Goal: Information Seeking & Learning: Learn about a topic

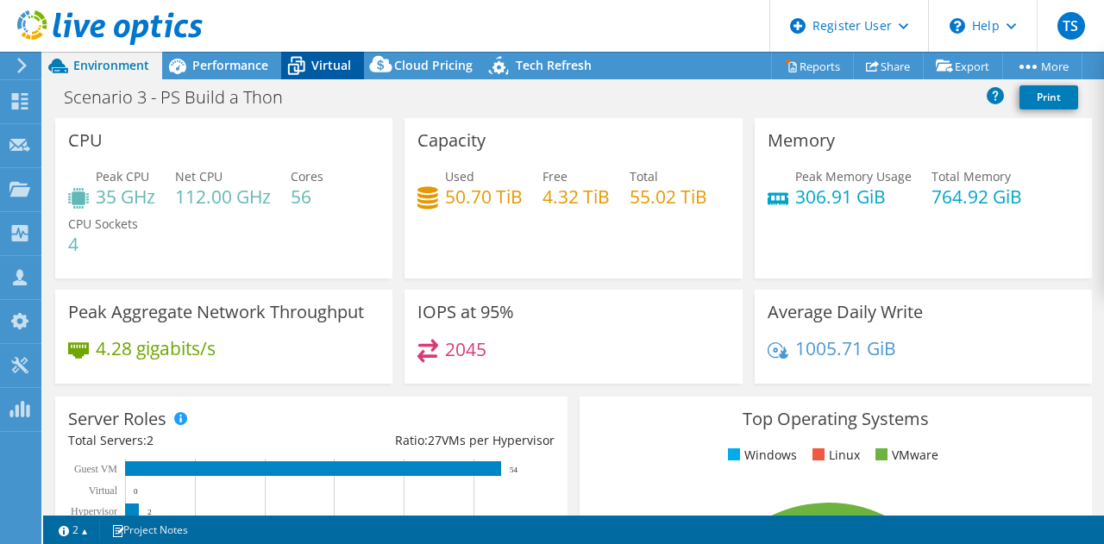
click at [323, 60] on span "Virtual" at bounding box center [331, 65] width 40 height 16
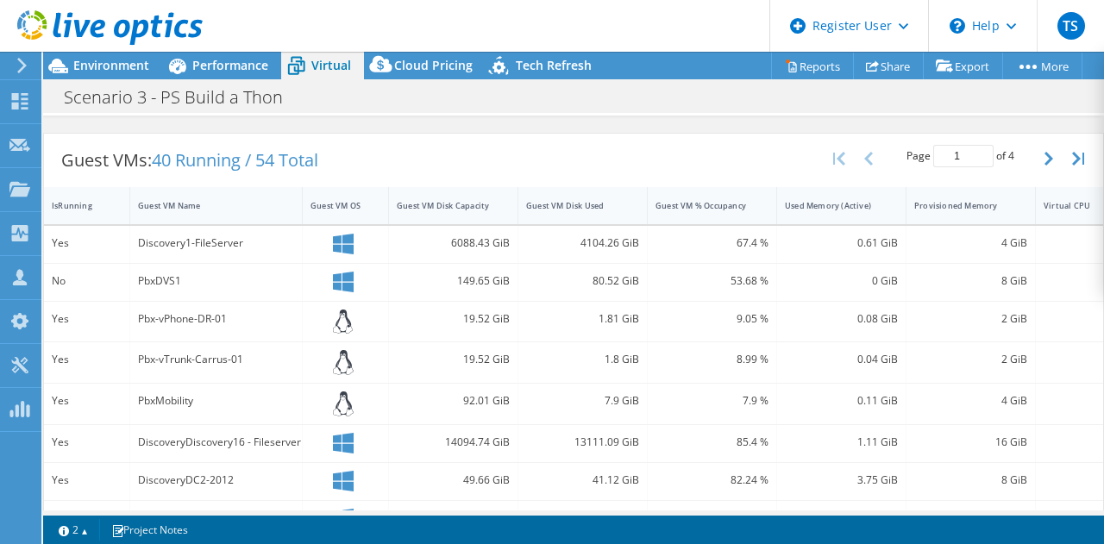
scroll to position [319, 0]
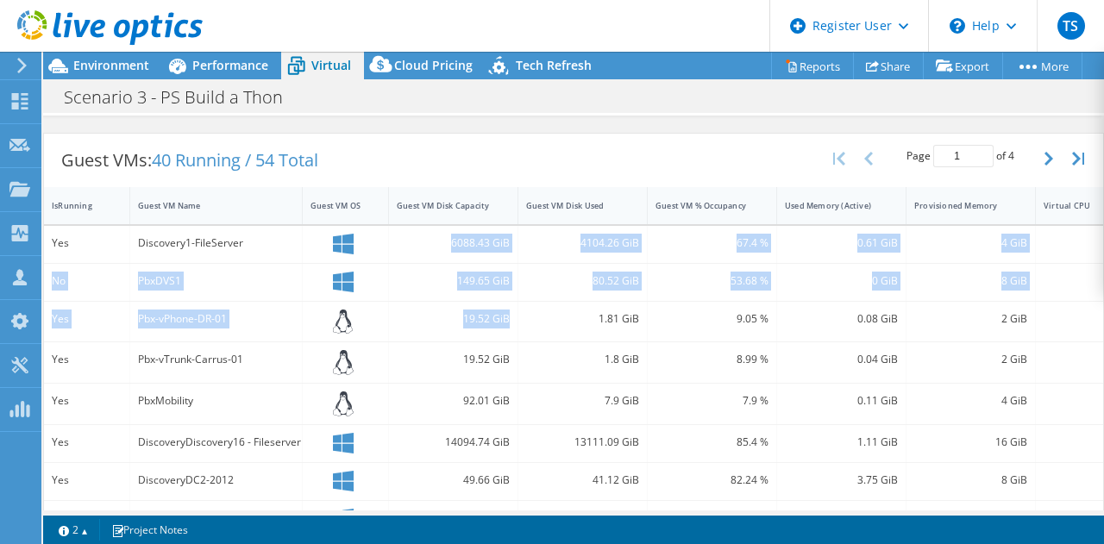
drag, startPoint x: 451, startPoint y: 234, endPoint x: 507, endPoint y: 308, distance: 93.0
click at [507, 308] on div "Yes Discovery1-FileServer 6088.43 GiB 4104.26 GiB 67.4 % 0.61 GiB 4 GiB 2 VMwar…" at bounding box center [626, 521] width 1165 height 590
click at [507, 310] on div "19.52 GiB" at bounding box center [453, 319] width 113 height 19
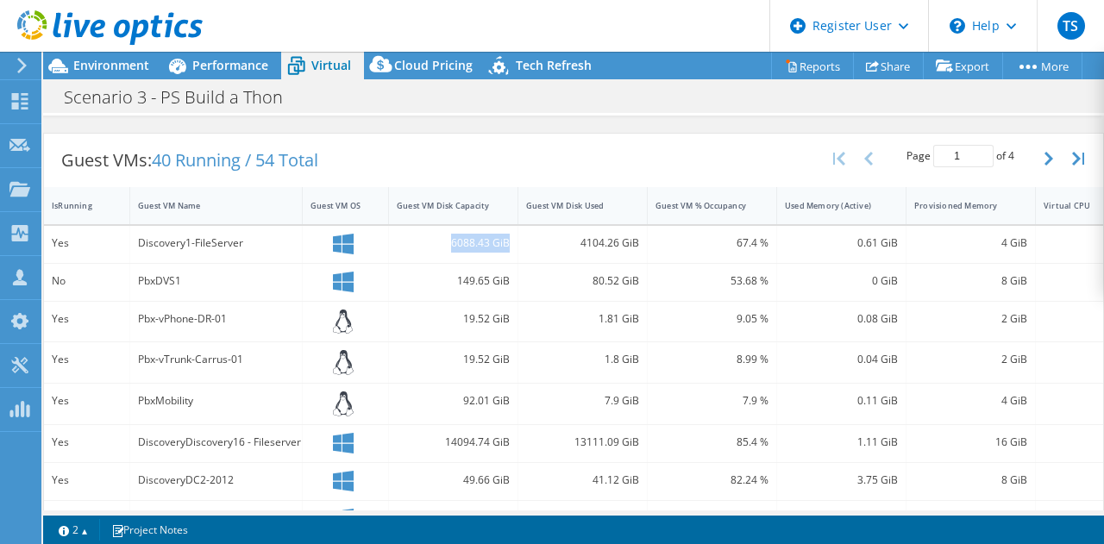
drag, startPoint x: 452, startPoint y: 242, endPoint x: 508, endPoint y: 240, distance: 56.1
click at [508, 240] on div "6088.43 GiB" at bounding box center [453, 243] width 113 height 19
copy div "6088.43 GiB"
drag, startPoint x: 456, startPoint y: 278, endPoint x: 511, endPoint y: 282, distance: 55.4
click at [511, 282] on div "149.65 GiB" at bounding box center [453, 282] width 129 height 37
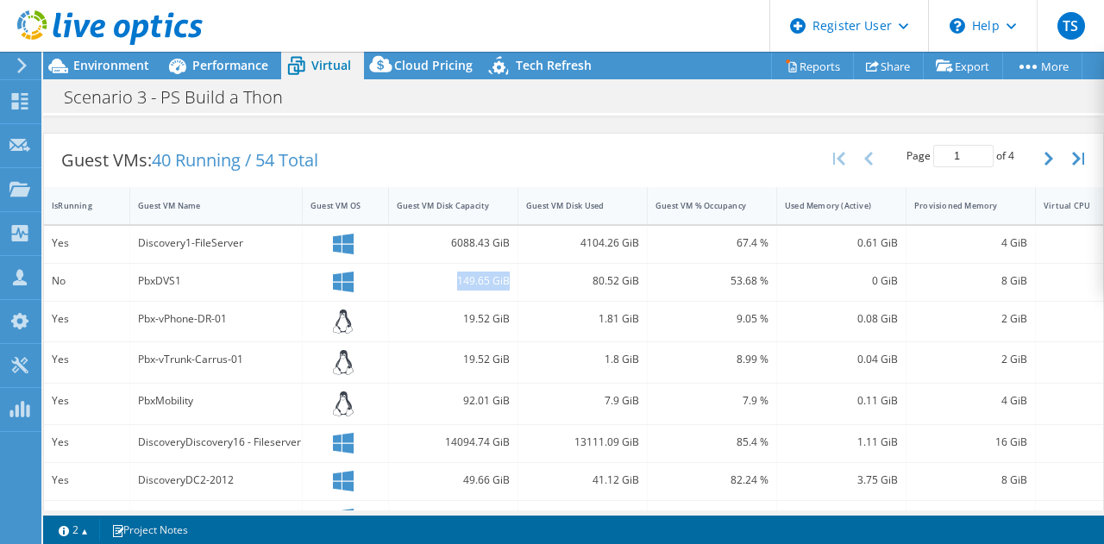
copy div "149.65 GiB"
drag, startPoint x: 461, startPoint y: 313, endPoint x: 508, endPoint y: 311, distance: 47.5
click at [508, 311] on div "19.52 GiB" at bounding box center [453, 319] width 113 height 19
copy div "19.52 GiB"
click at [188, 65] on icon at bounding box center [177, 66] width 30 height 30
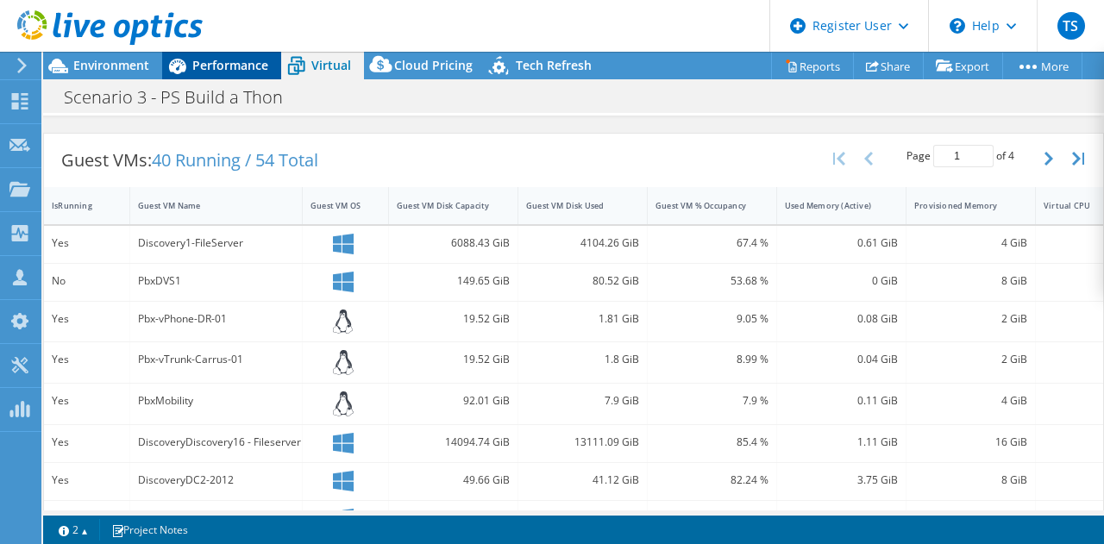
scroll to position [0, 0]
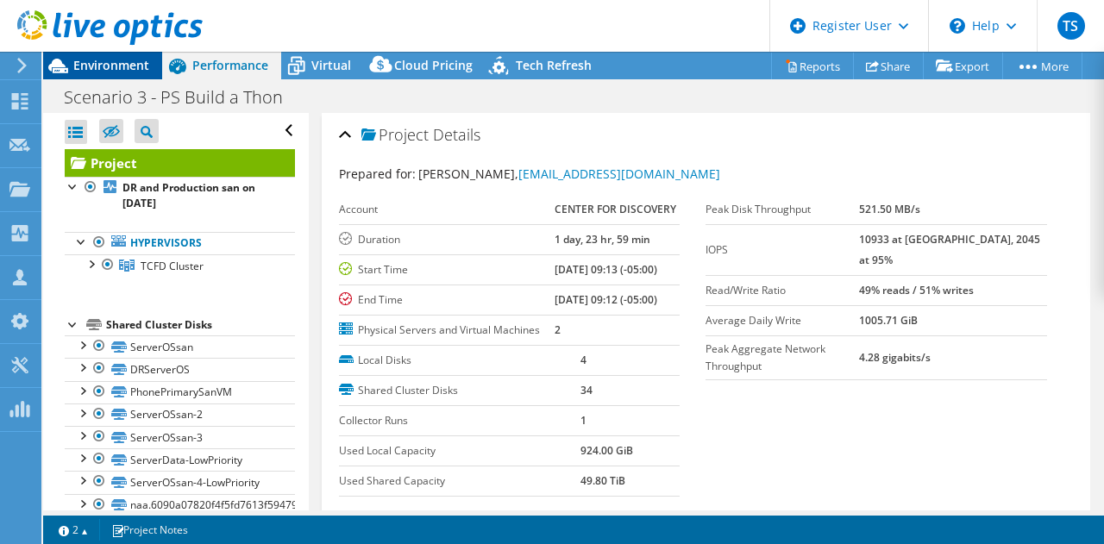
click at [104, 66] on span "Environment" at bounding box center [111, 65] width 76 height 16
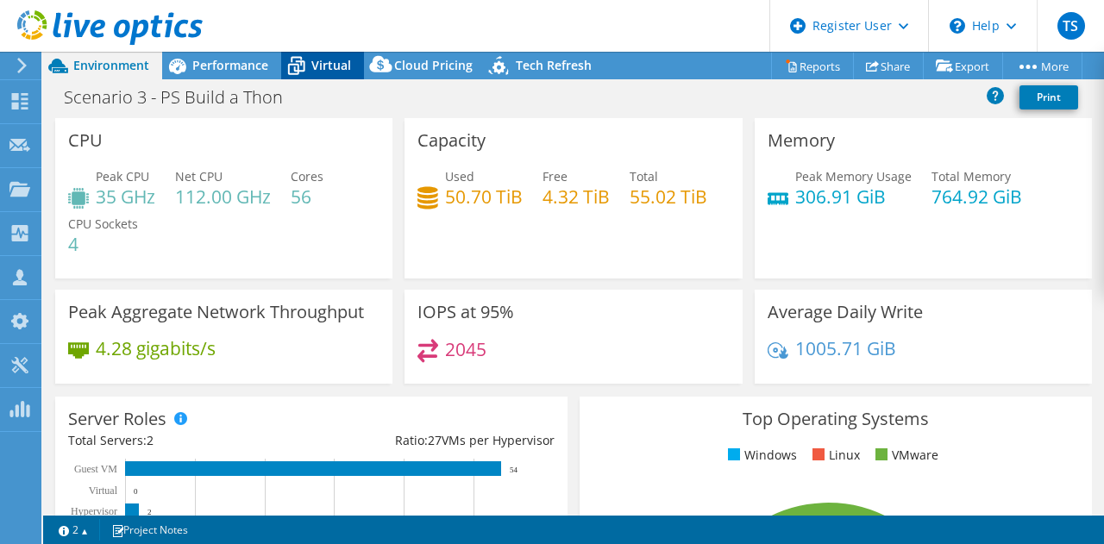
click at [304, 77] on icon at bounding box center [296, 66] width 30 height 30
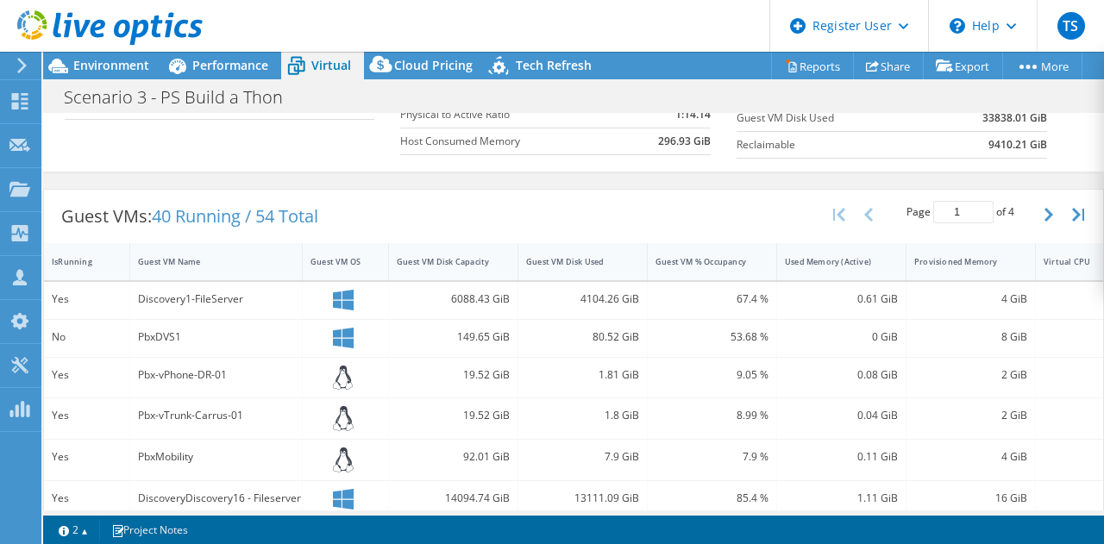
scroll to position [270, 0]
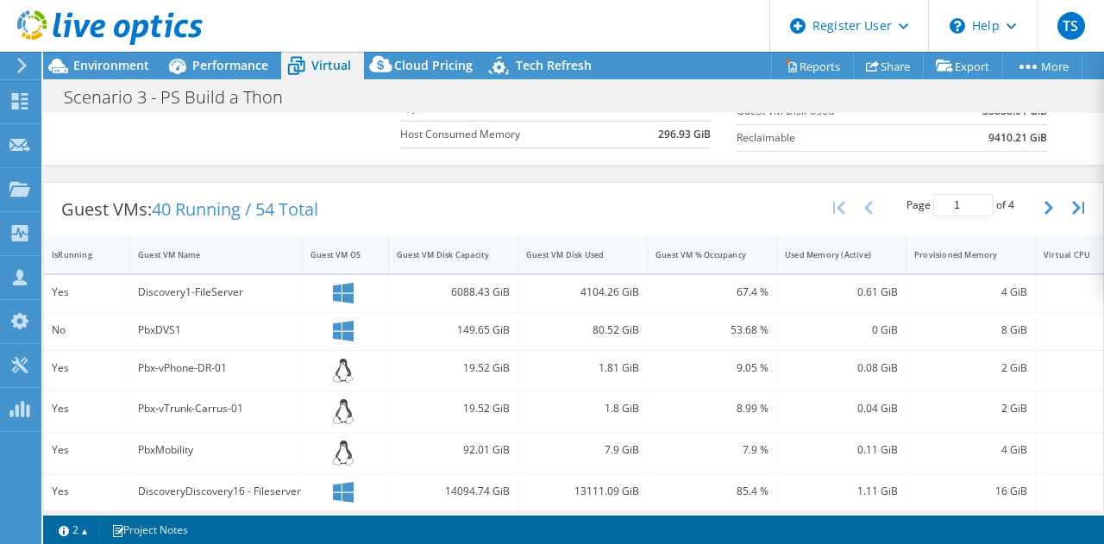
click at [231, 298] on div "Discovery1-FileServer" at bounding box center [216, 293] width 173 height 37
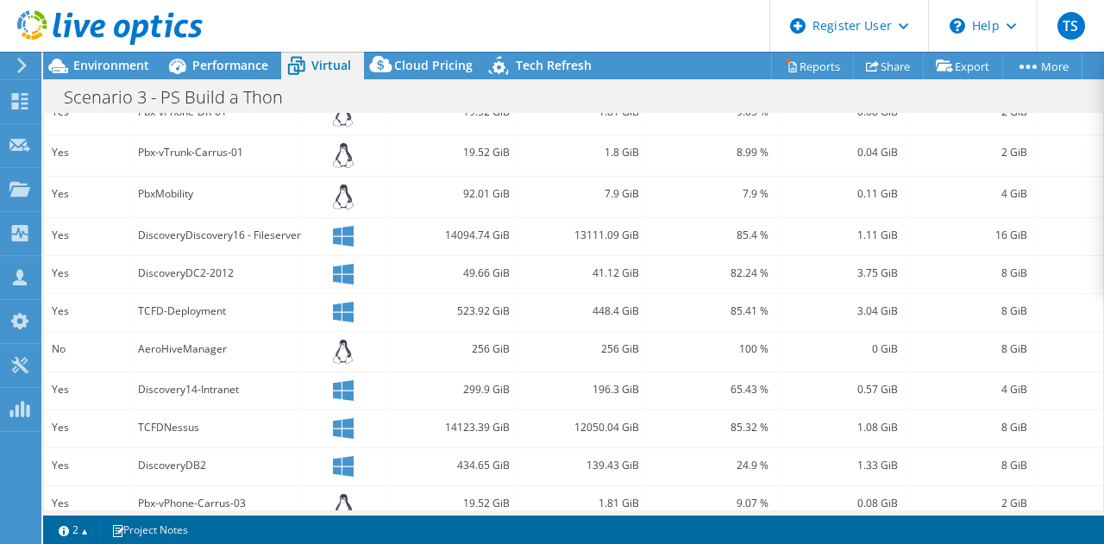
scroll to position [525, 0]
click at [108, 75] on div "Environment" at bounding box center [102, 66] width 119 height 28
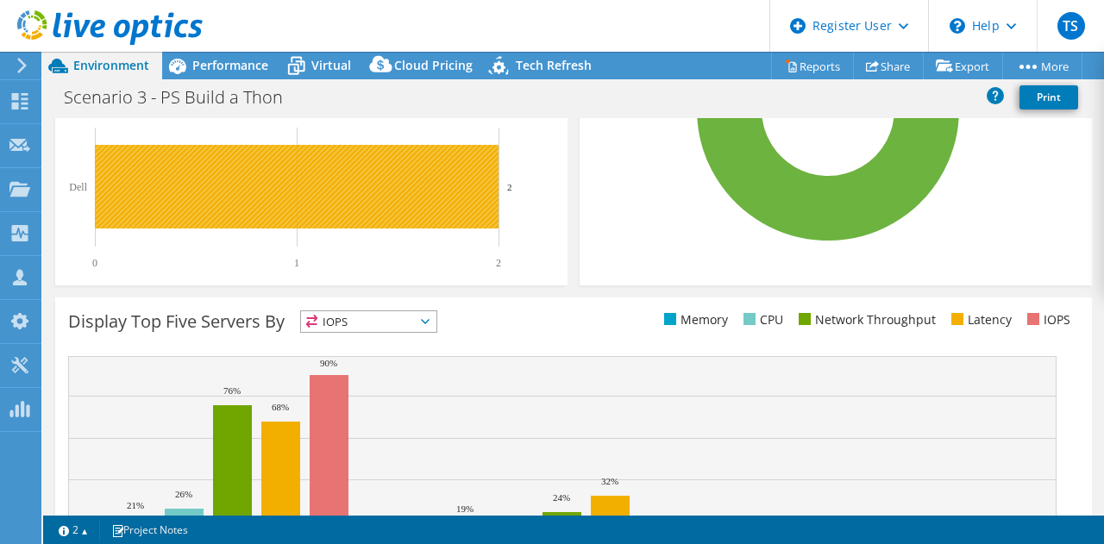
scroll to position [0, 0]
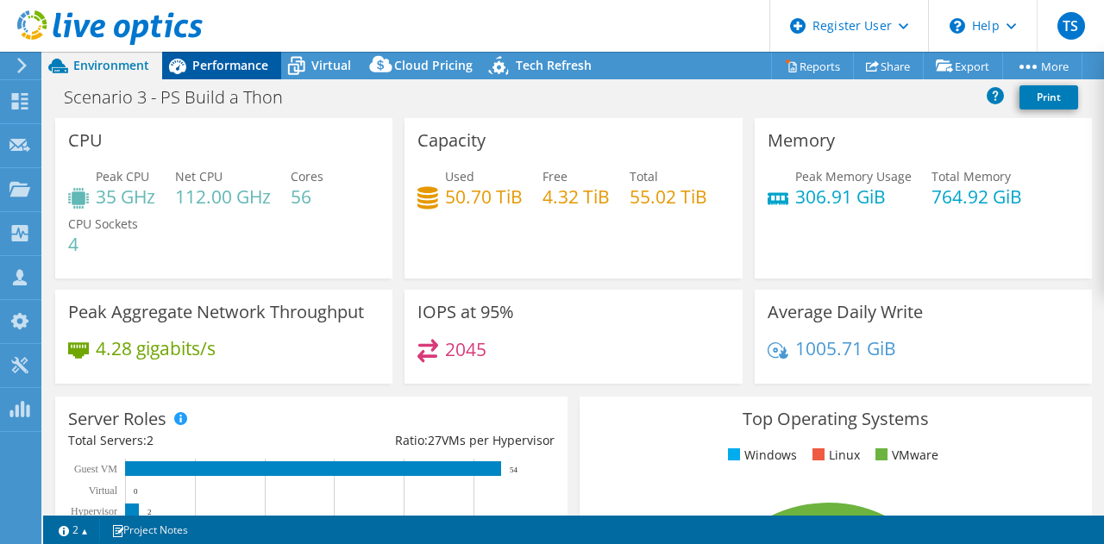
click at [224, 70] on span "Performance" at bounding box center [230, 65] width 76 height 16
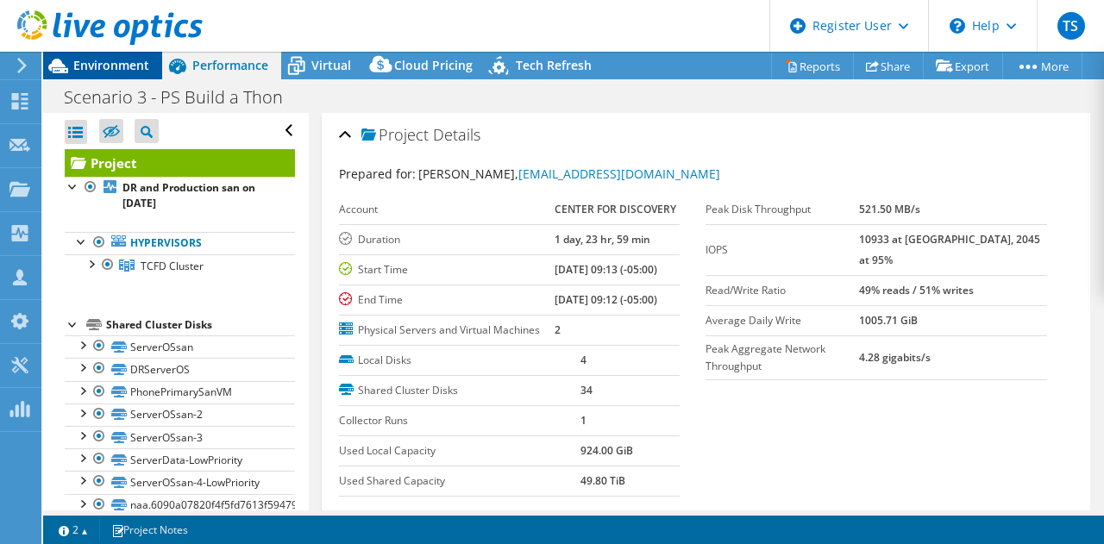
click at [141, 68] on span "Environment" at bounding box center [111, 65] width 76 height 16
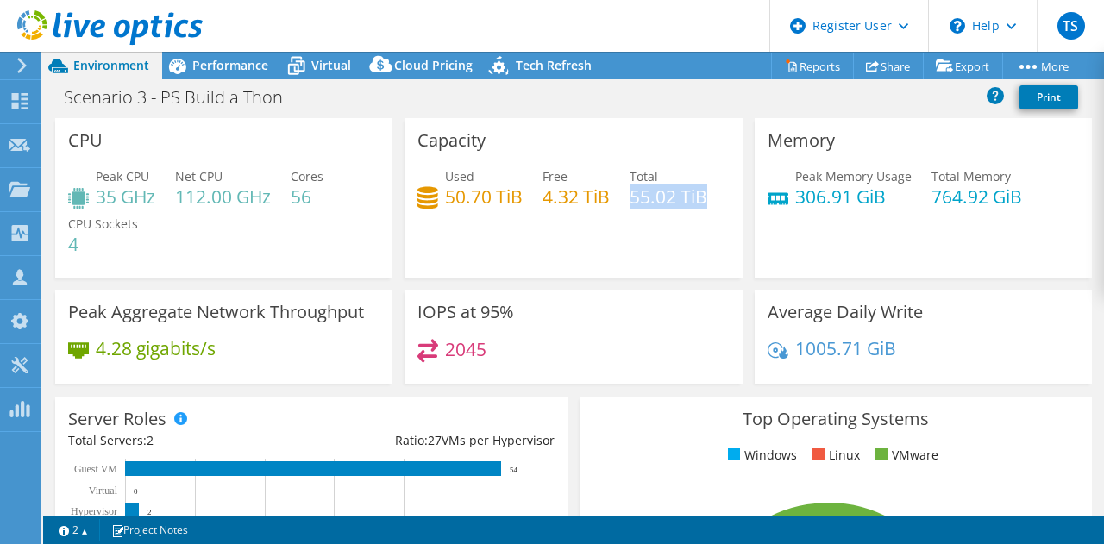
drag, startPoint x: 625, startPoint y: 199, endPoint x: 700, endPoint y: 194, distance: 75.2
click at [700, 194] on h4 "55.02 TiB" at bounding box center [669, 196] width 78 height 19
copy h4 "55.02 TiB"
click at [236, 70] on span "Performance" at bounding box center [230, 65] width 76 height 16
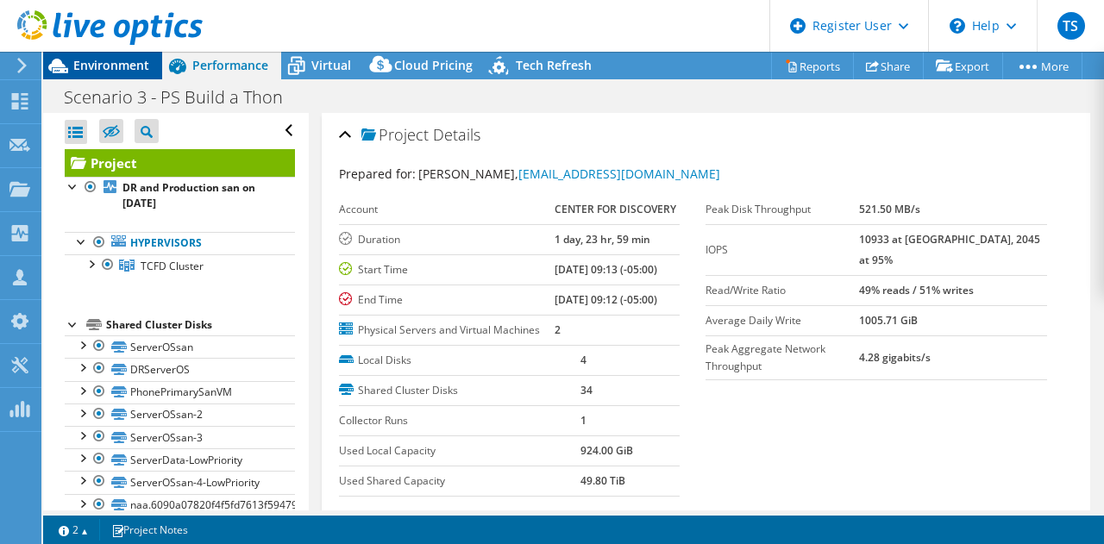
click at [131, 63] on span "Environment" at bounding box center [111, 65] width 76 height 16
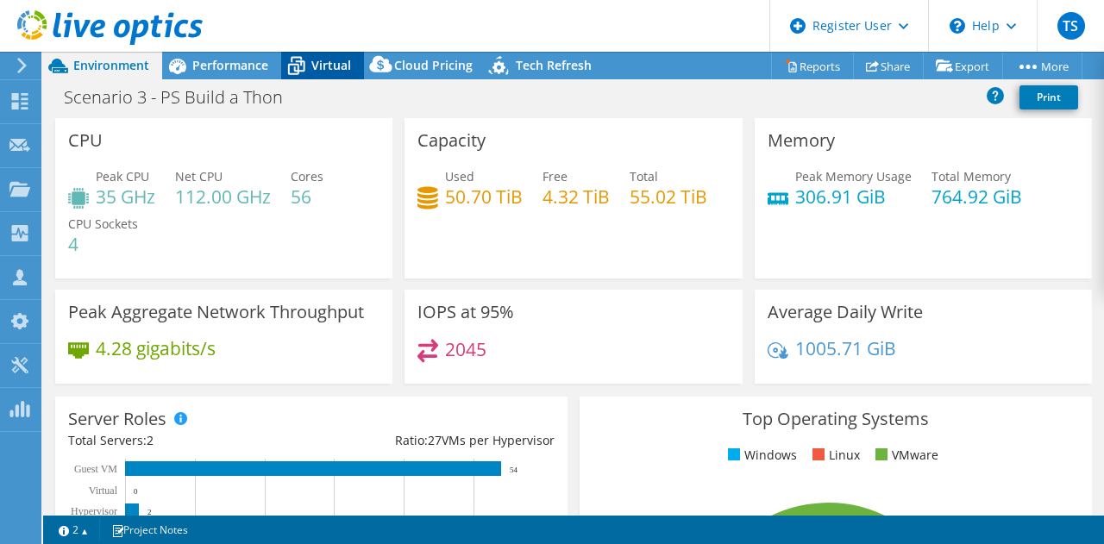
click at [330, 79] on div "Virtual" at bounding box center [322, 66] width 83 height 28
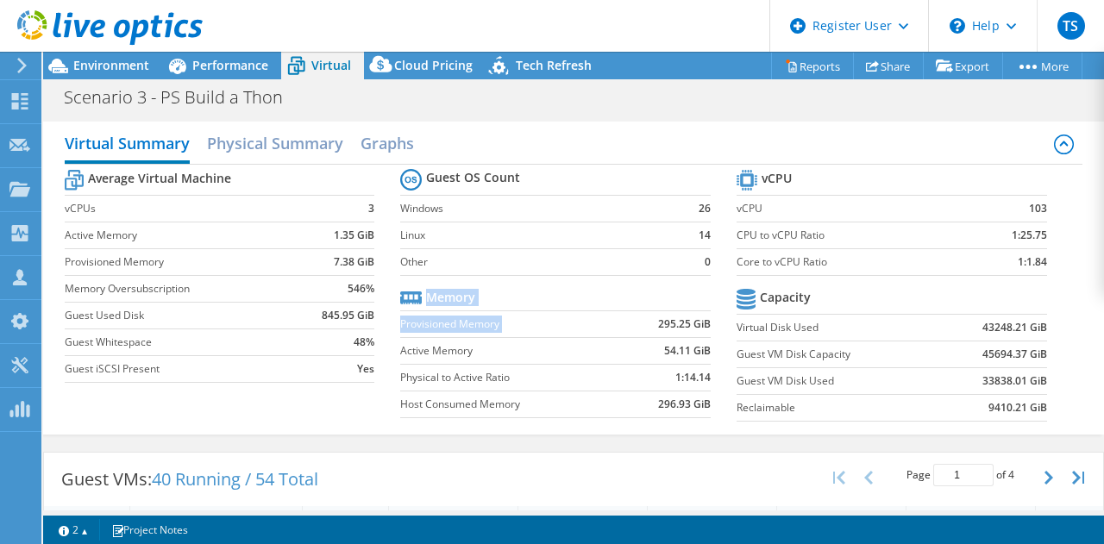
drag, startPoint x: 656, startPoint y: 334, endPoint x: 723, endPoint y: 299, distance: 76.0
click at [723, 299] on section "Guest OS Count Windows 26 Linux 14 Other 0 Memory Provisioned Memory 295.25 GiB…" at bounding box center [568, 296] width 336 height 262
click at [237, 73] on div "Performance" at bounding box center [221, 66] width 119 height 28
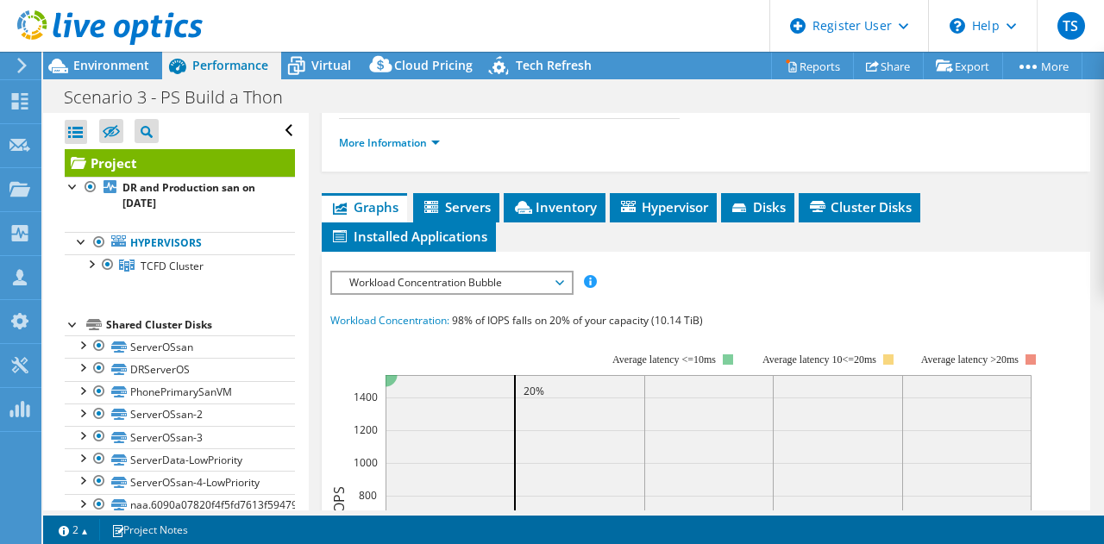
scroll to position [398, 0]
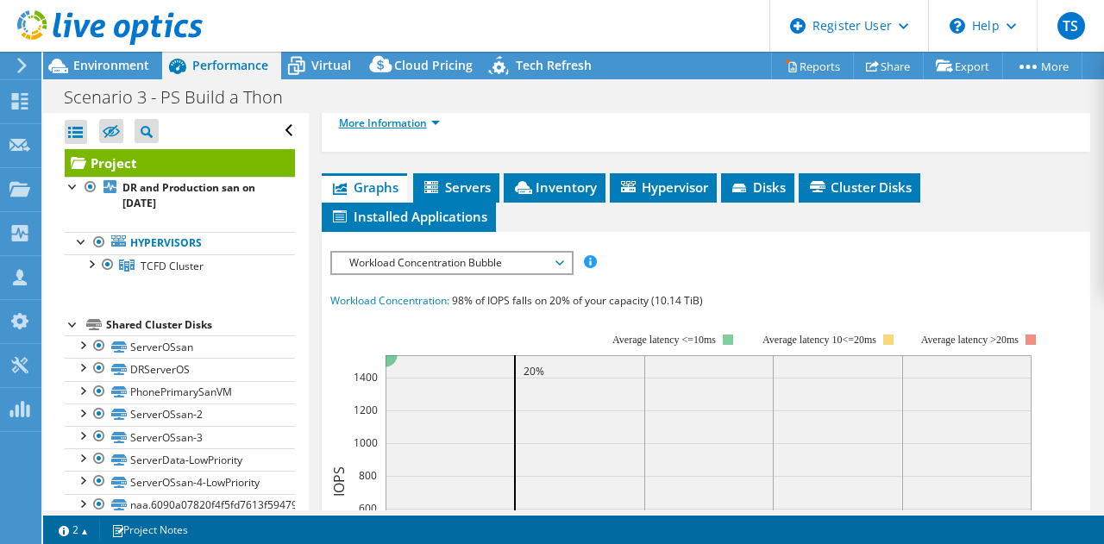
click at [421, 130] on link "More Information" at bounding box center [389, 123] width 101 height 15
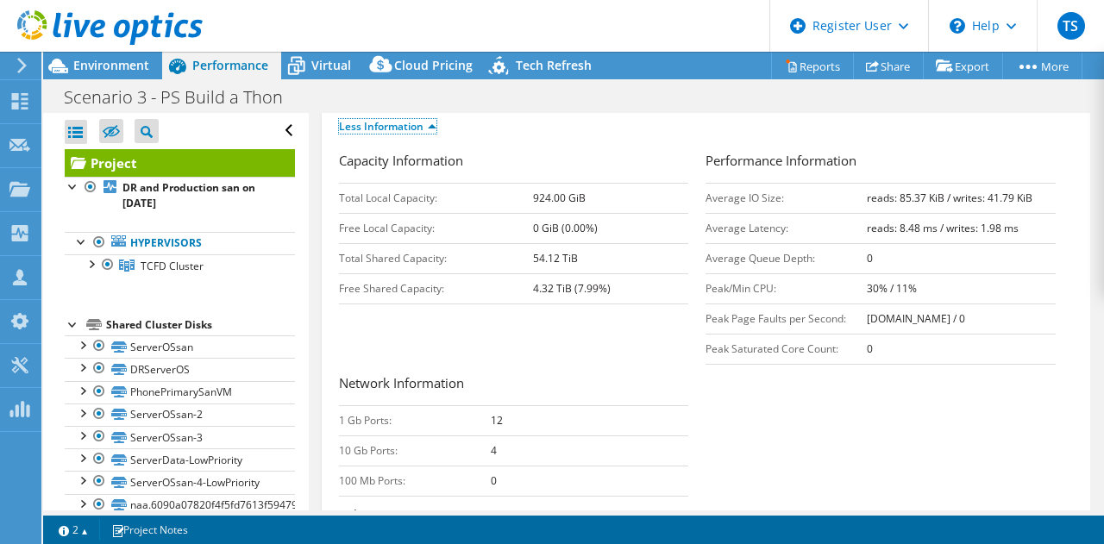
scroll to position [394, 0]
click at [116, 70] on span "Environment" at bounding box center [111, 65] width 76 height 16
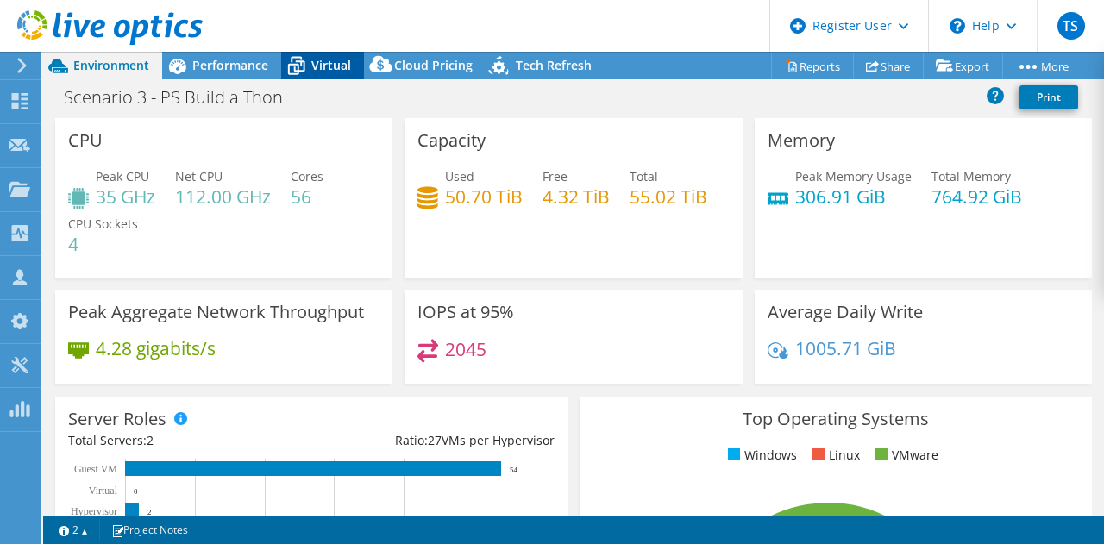
click at [294, 75] on icon at bounding box center [296, 66] width 30 height 30
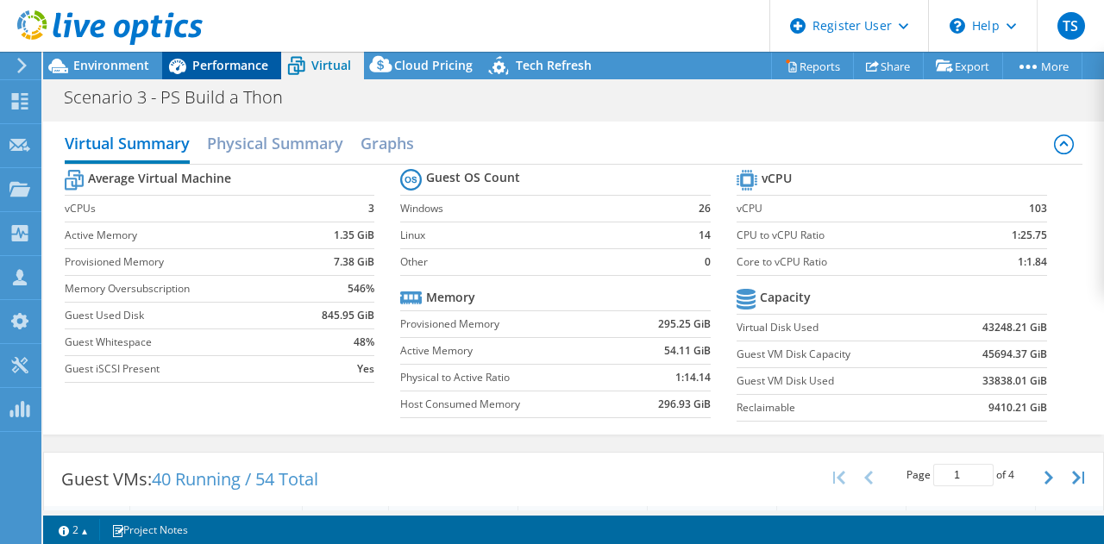
click at [233, 65] on span "Performance" at bounding box center [230, 65] width 76 height 16
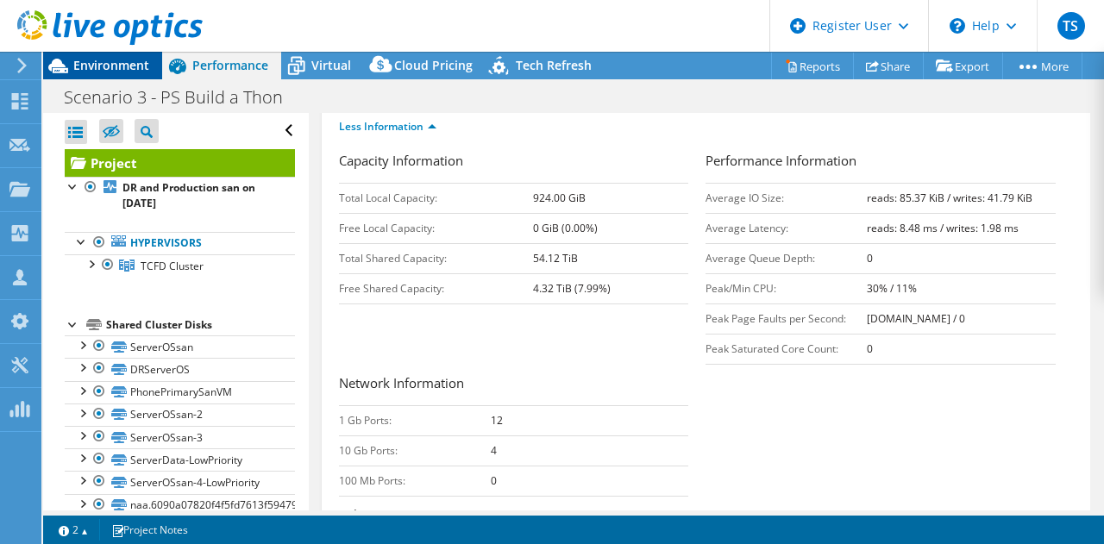
click at [133, 62] on span "Environment" at bounding box center [111, 65] width 76 height 16
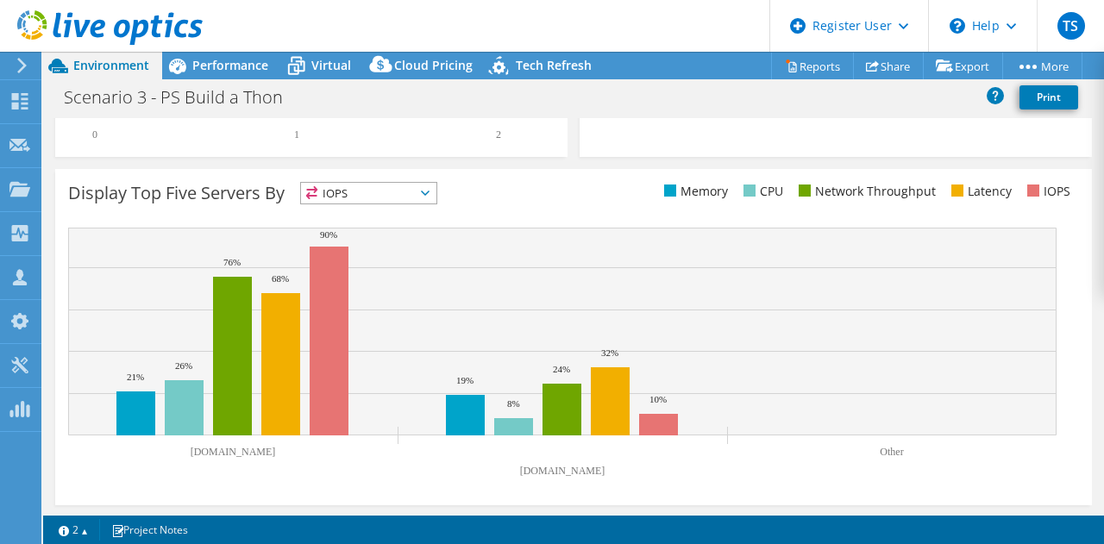
scroll to position [0, 0]
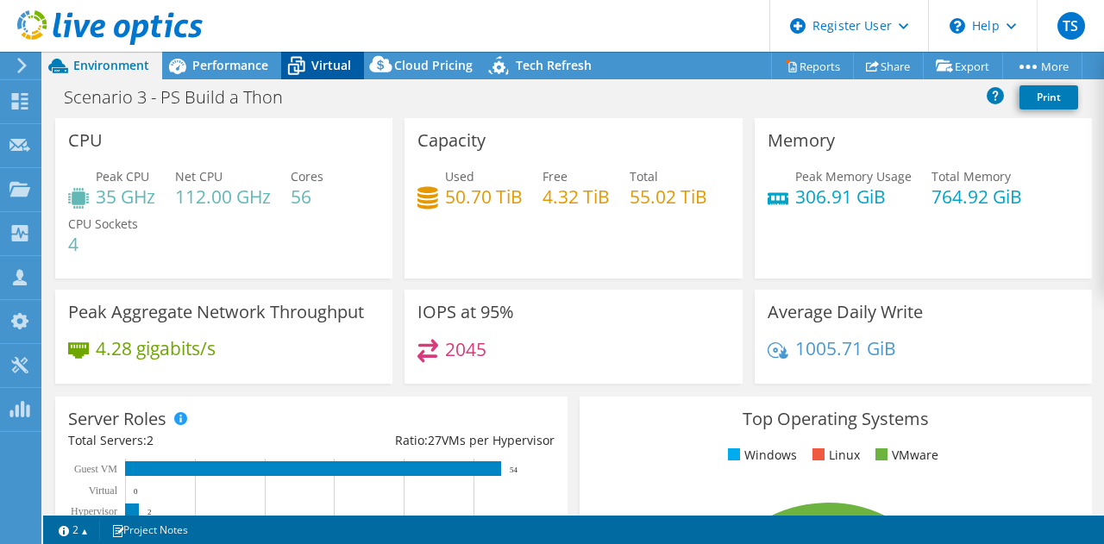
click at [323, 72] on span "Virtual" at bounding box center [331, 65] width 40 height 16
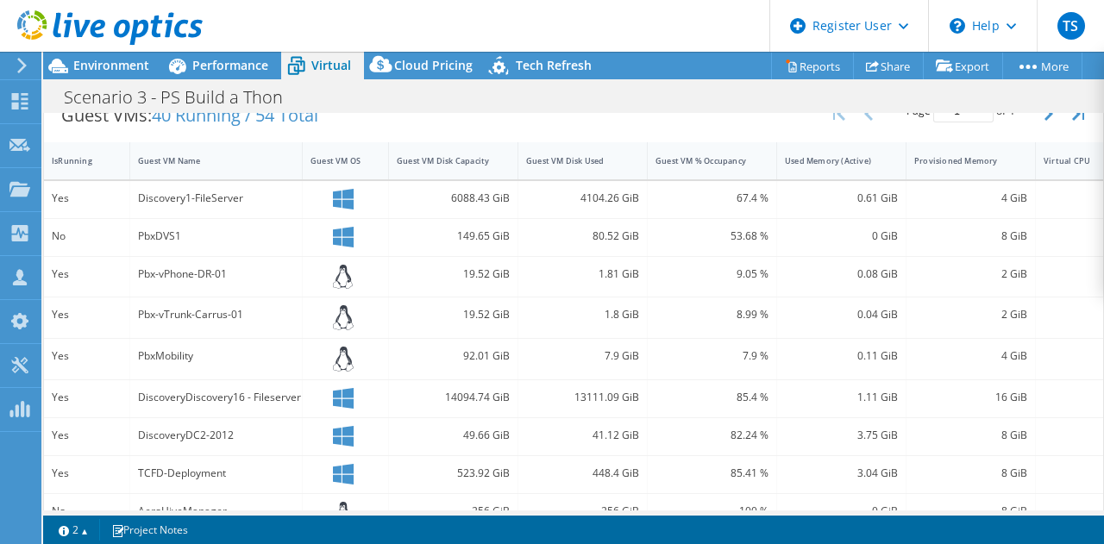
scroll to position [365, 0]
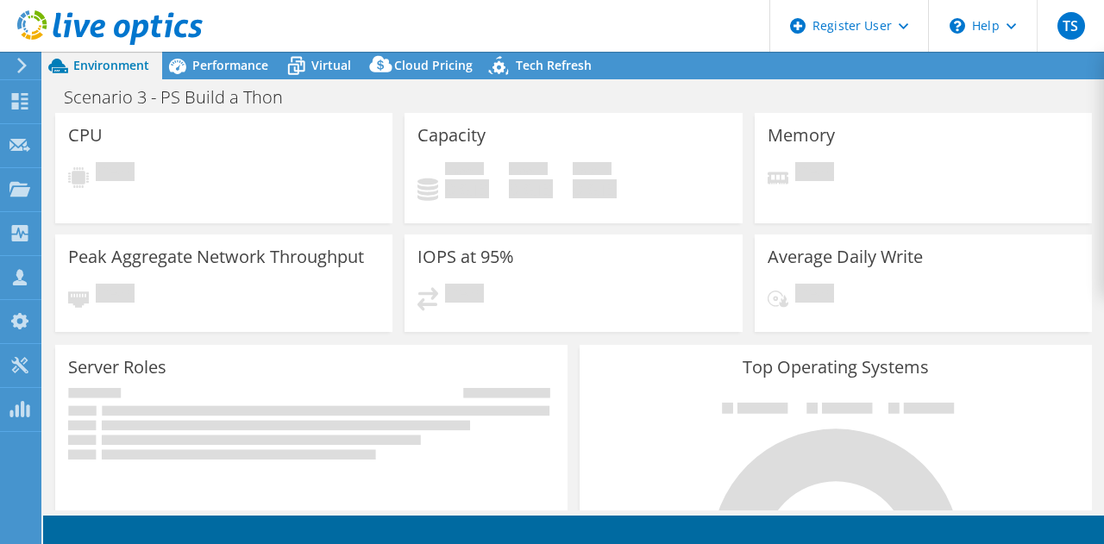
select select "USD"
